Goal: Information Seeking & Learning: Learn about a topic

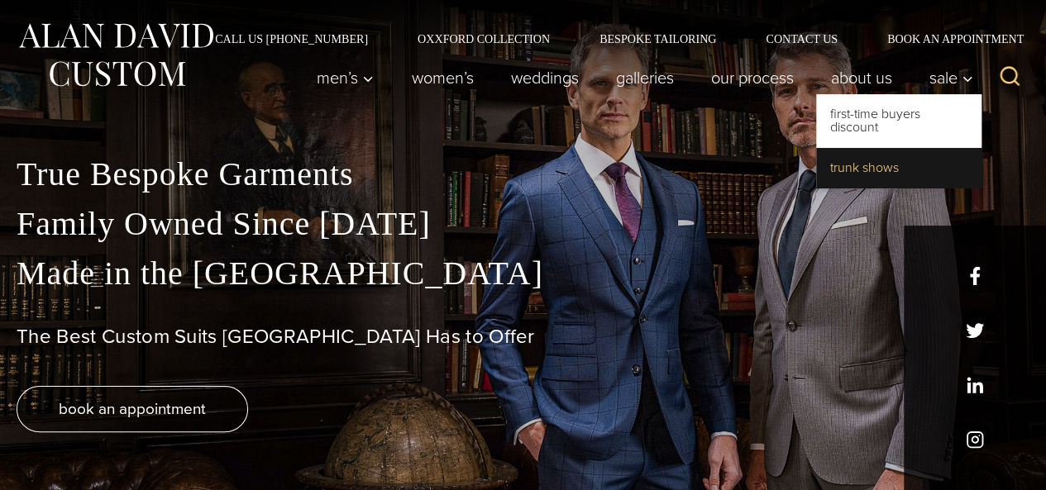
click at [871, 164] on link "Trunk Shows" at bounding box center [898, 168] width 165 height 40
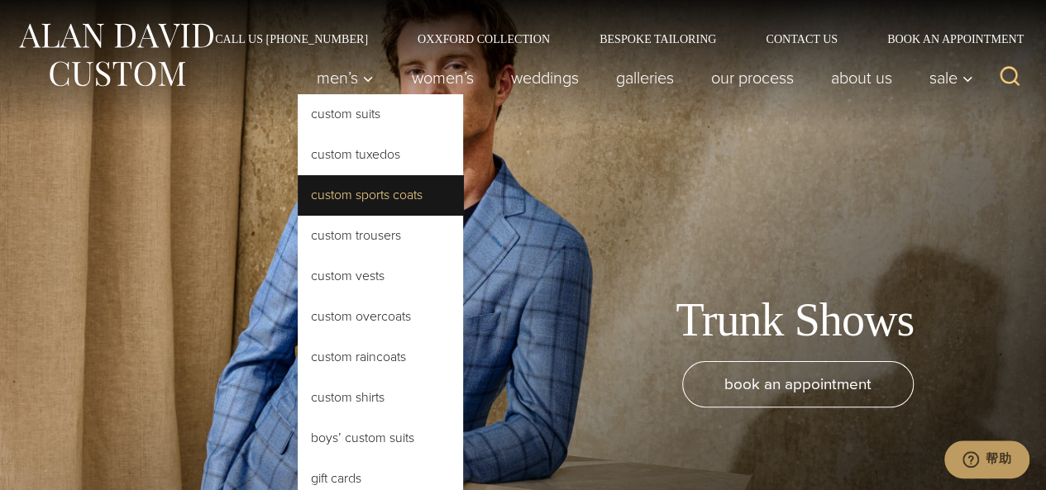
click at [364, 192] on link "Custom Sports Coats" at bounding box center [380, 195] width 165 height 40
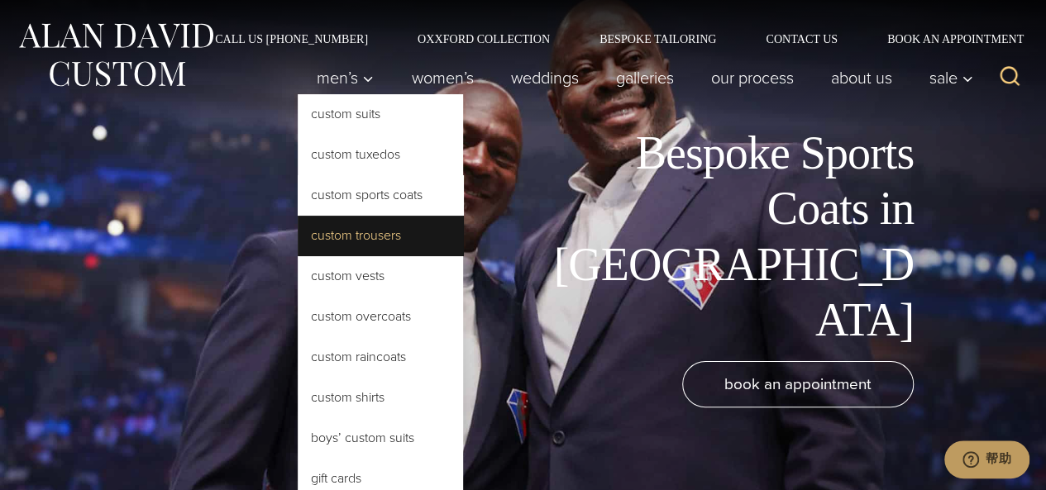
click at [388, 231] on link "Custom Trousers" at bounding box center [380, 236] width 165 height 40
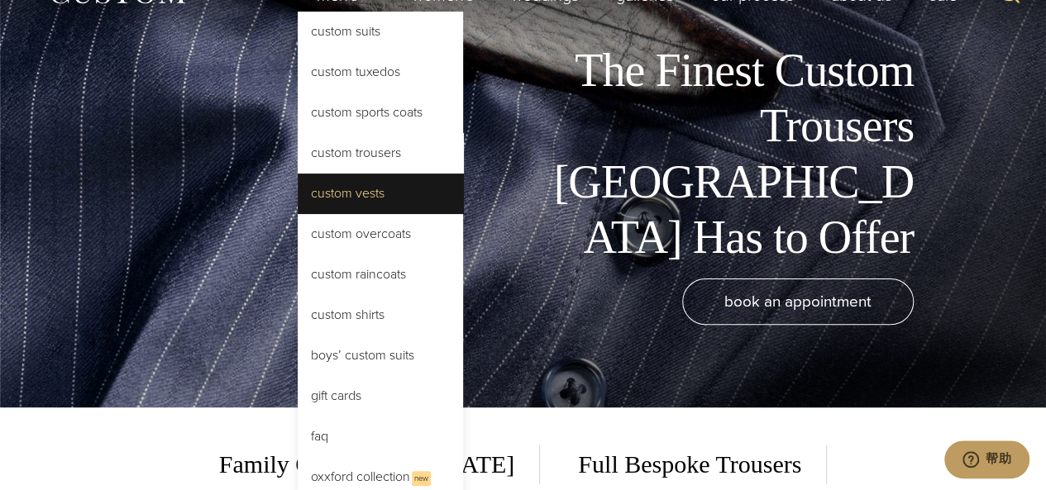
scroll to position [110, 0]
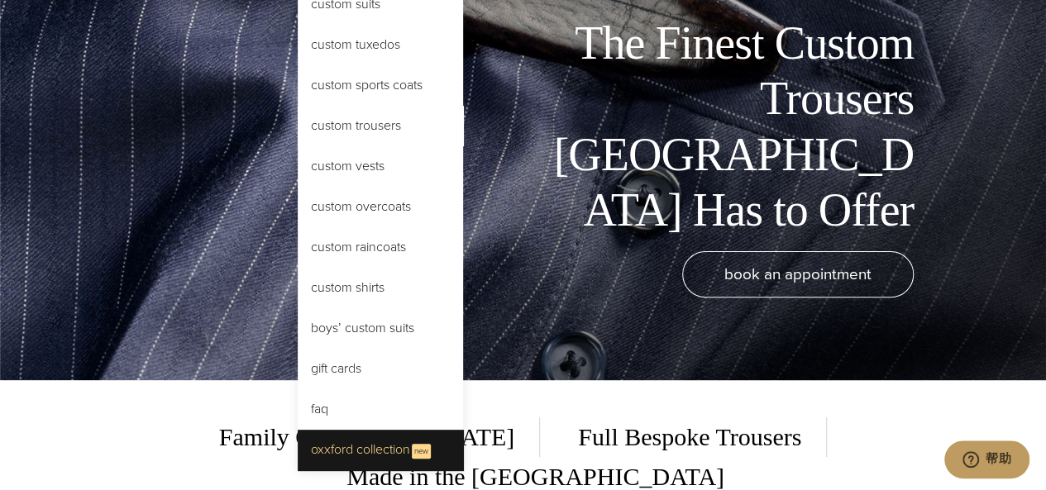
click at [383, 441] on link "Oxxford Collection New" at bounding box center [380, 450] width 165 height 40
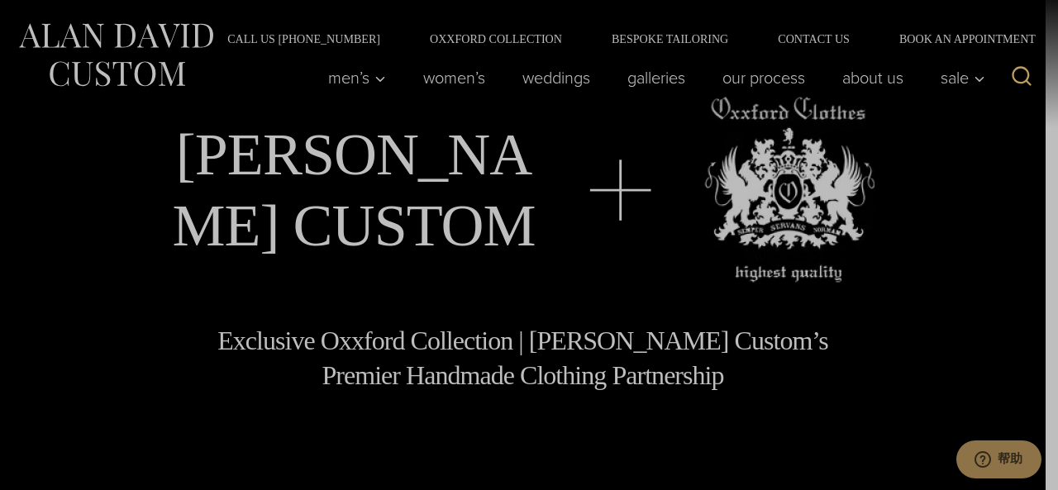
click at [114, 32] on div "Book Now & Receive VIP Benefits Family Owned Since 1913 First Time Buyers Disco…" at bounding box center [529, 245] width 1058 height 490
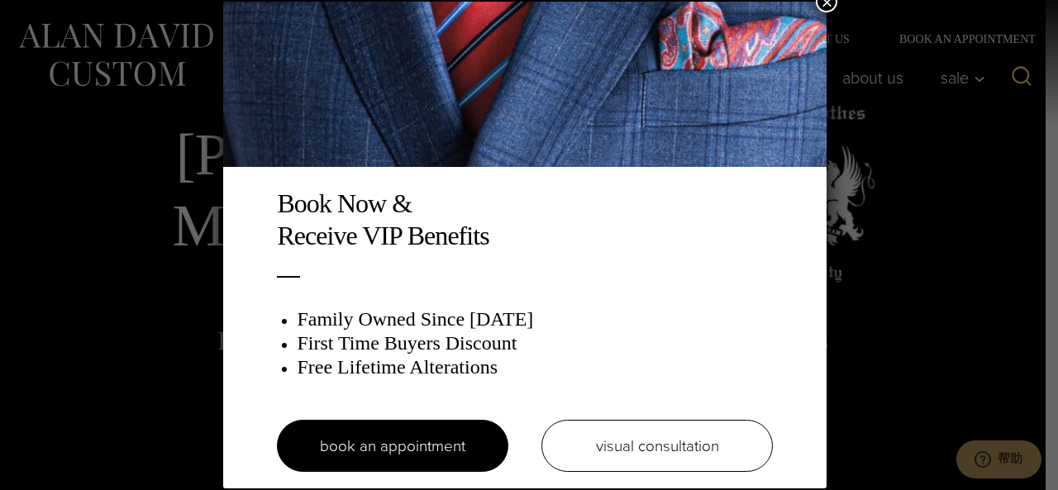
click at [93, 38] on div "Book Now & Receive VIP Benefits Family Owned Since 1913 First Time Buyers Disco…" at bounding box center [529, 245] width 1058 height 490
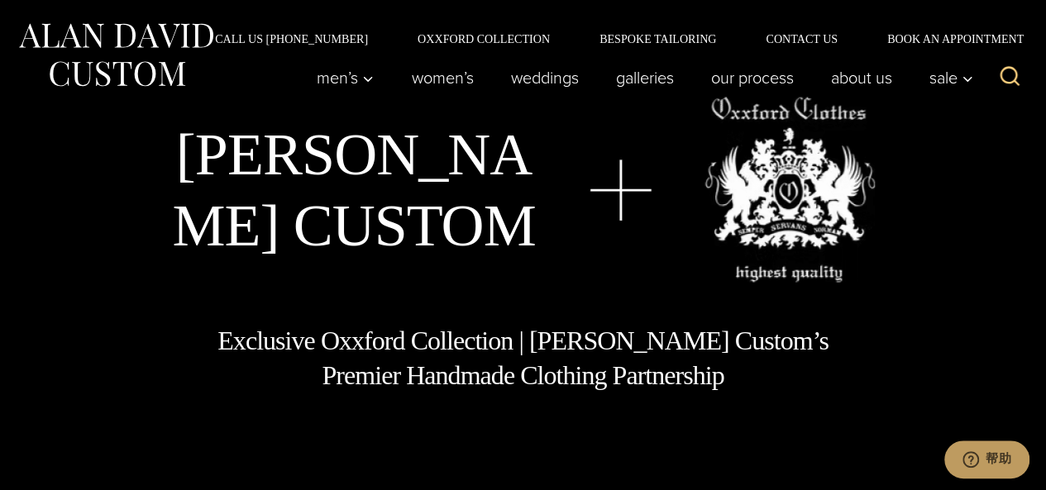
click at [142, 75] on img at bounding box center [116, 55] width 198 height 74
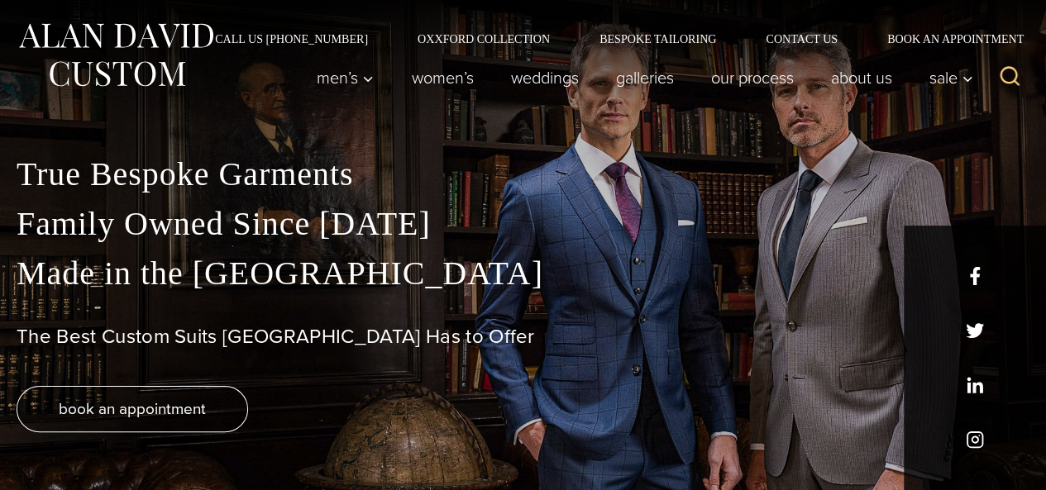
click at [970, 272] on p "True Bespoke Garments Family Owned Since 1913 Made in the United States" at bounding box center [523, 224] width 1012 height 149
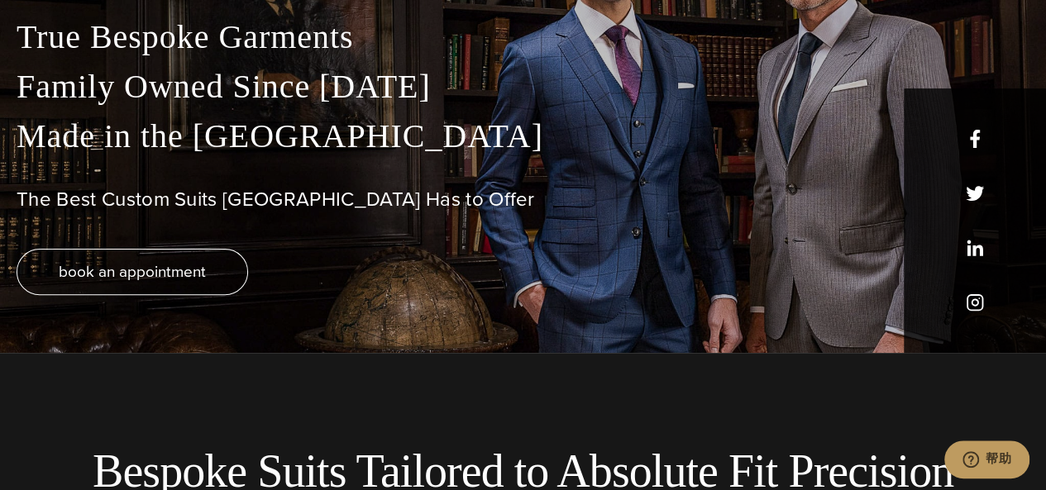
click at [975, 135] on p "True Bespoke Garments Family Owned Since [DATE] Made in [GEOGRAPHIC_DATA]" at bounding box center [523, 86] width 1012 height 149
click at [972, 193] on h1 "The Best Custom Suits [GEOGRAPHIC_DATA] Has to Offer" at bounding box center [523, 200] width 1012 height 24
click at [982, 243] on div "True Bespoke Garments Family Owned Since [DATE] Made in [GEOGRAPHIC_DATA] The B…" at bounding box center [523, 182] width 1046 height 341
click at [983, 303] on div "True Bespoke Garments Family Owned Since [DATE] Made in [GEOGRAPHIC_DATA] The B…" at bounding box center [523, 182] width 1046 height 341
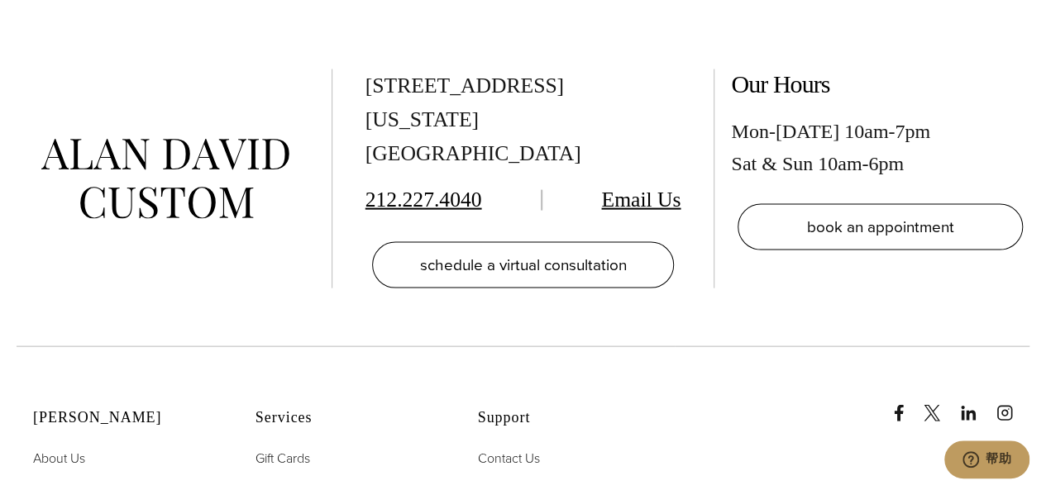
scroll to position [7856, 0]
